Goal: Task Accomplishment & Management: Complete application form

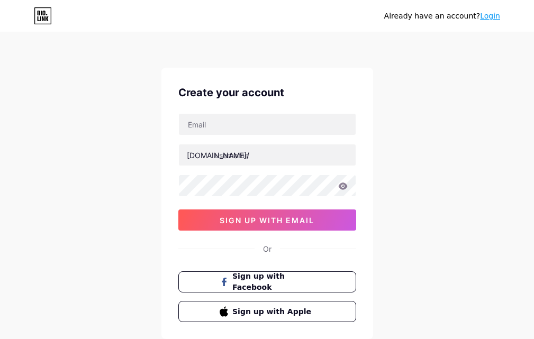
drag, startPoint x: 438, startPoint y: 1, endPoint x: 317, endPoint y: 14, distance: 121.9
click at [325, 14] on div "Already have an account? Login" at bounding box center [267, 15] width 534 height 17
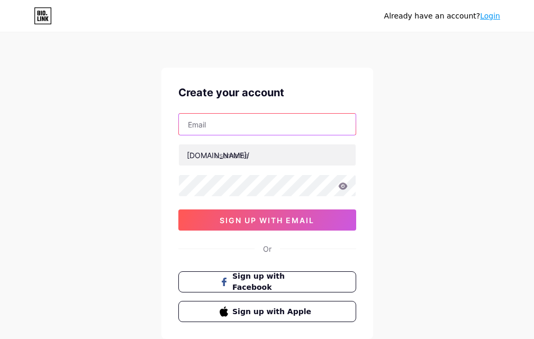
click at [226, 129] on input "text" at bounding box center [267, 124] width 177 height 21
paste input "[EMAIL_ADDRESS][DOMAIN_NAME]"
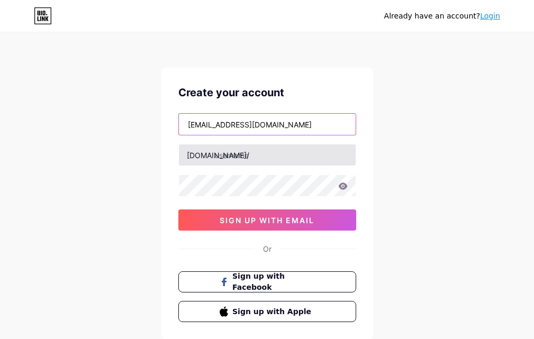
type input "[EMAIL_ADDRESS][DOMAIN_NAME]"
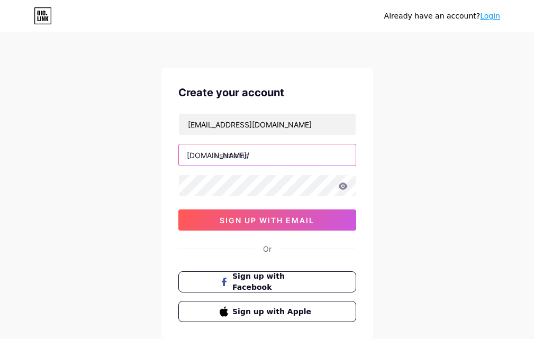
click at [236, 155] on input "text" at bounding box center [267, 154] width 177 height 21
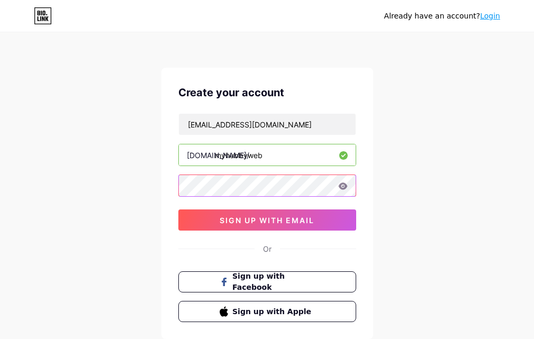
type input "myhubbyweb"
click at [343, 186] on icon at bounding box center [342, 185] width 9 height 7
click at [343, 186] on icon at bounding box center [341, 186] width 9 height 7
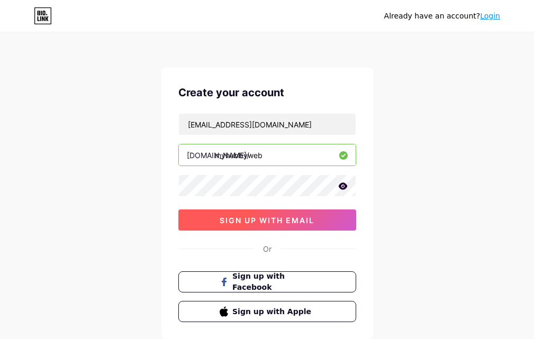
click at [285, 218] on span "sign up with email" at bounding box center [266, 220] width 95 height 9
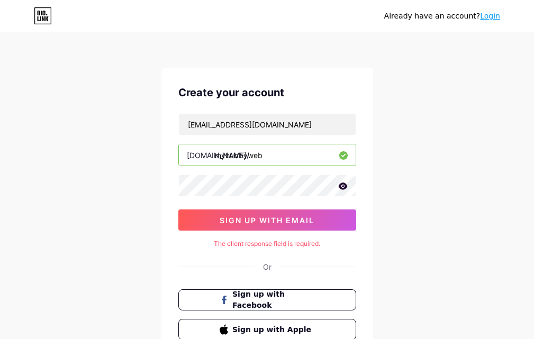
click at [343, 189] on icon at bounding box center [342, 185] width 9 height 7
click at [155, 188] on div "Already have an account? Login Create your account [EMAIL_ADDRESS][DOMAIN_NAME]…" at bounding box center [267, 211] width 534 height 423
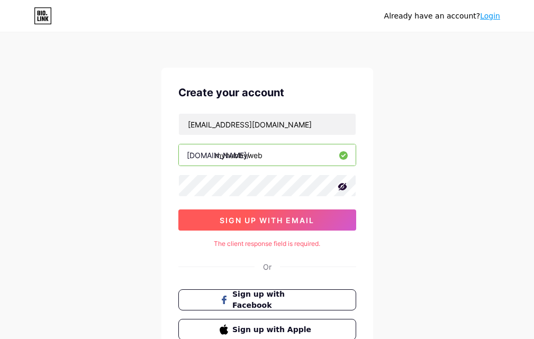
click at [208, 217] on button "sign up with email" at bounding box center [267, 219] width 178 height 21
